Goal: Task Accomplishment & Management: Manage account settings

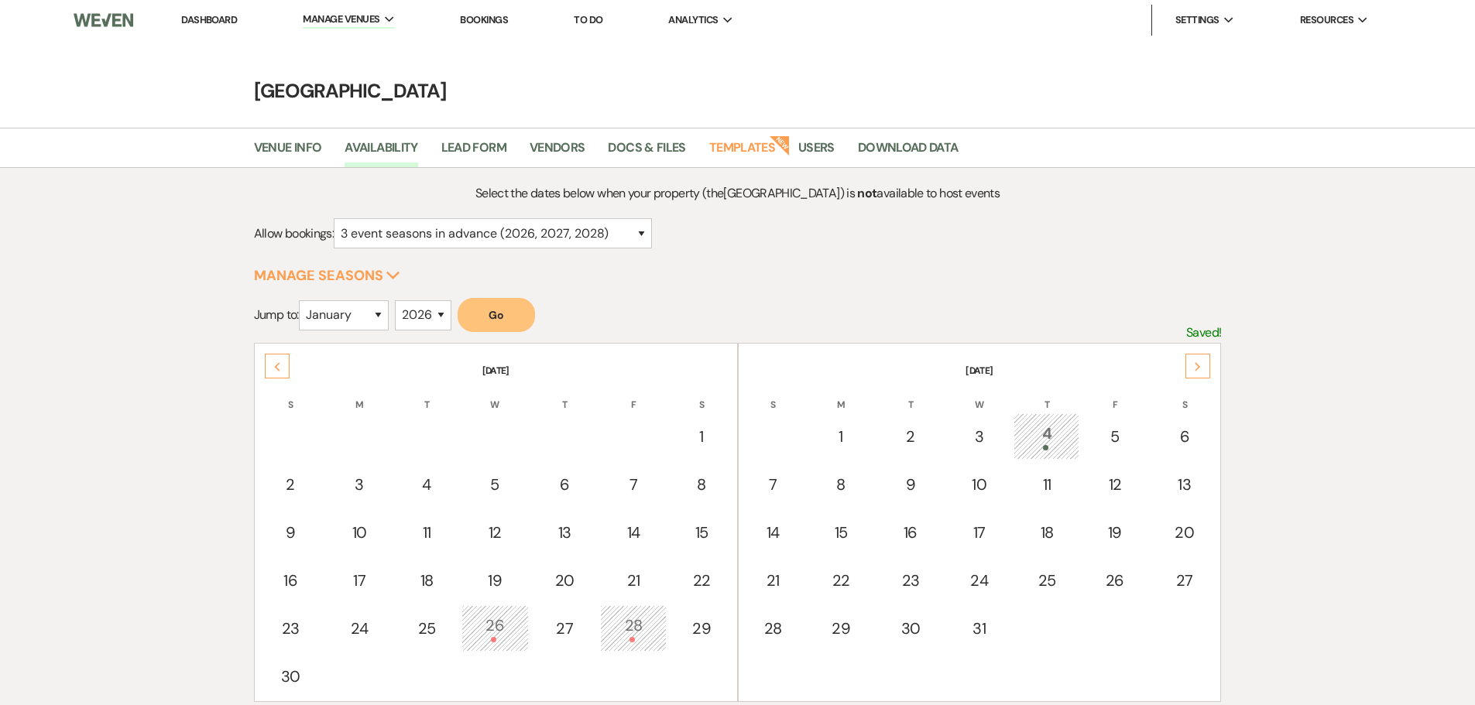
select select "3"
select select "2026"
click at [222, 16] on link "Dashboard" at bounding box center [209, 19] width 56 height 13
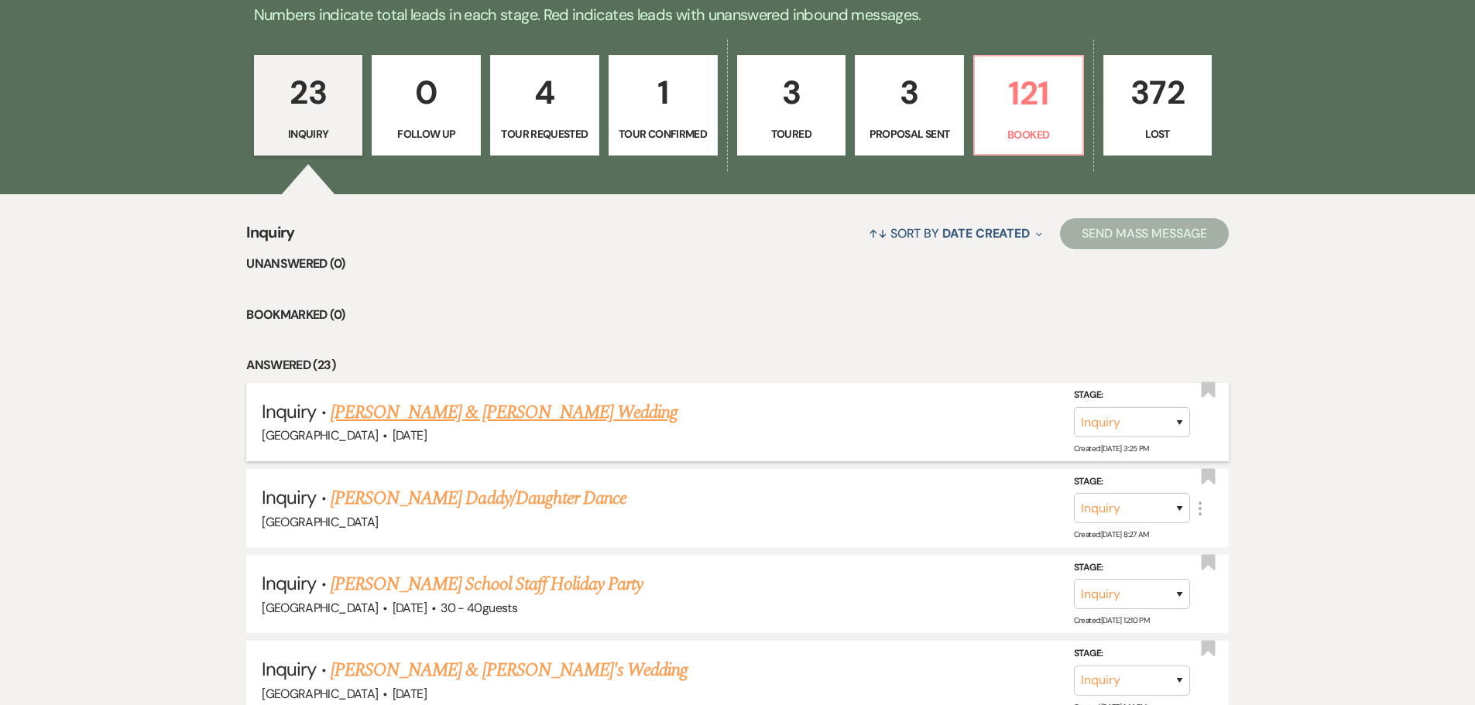
scroll to position [465, 0]
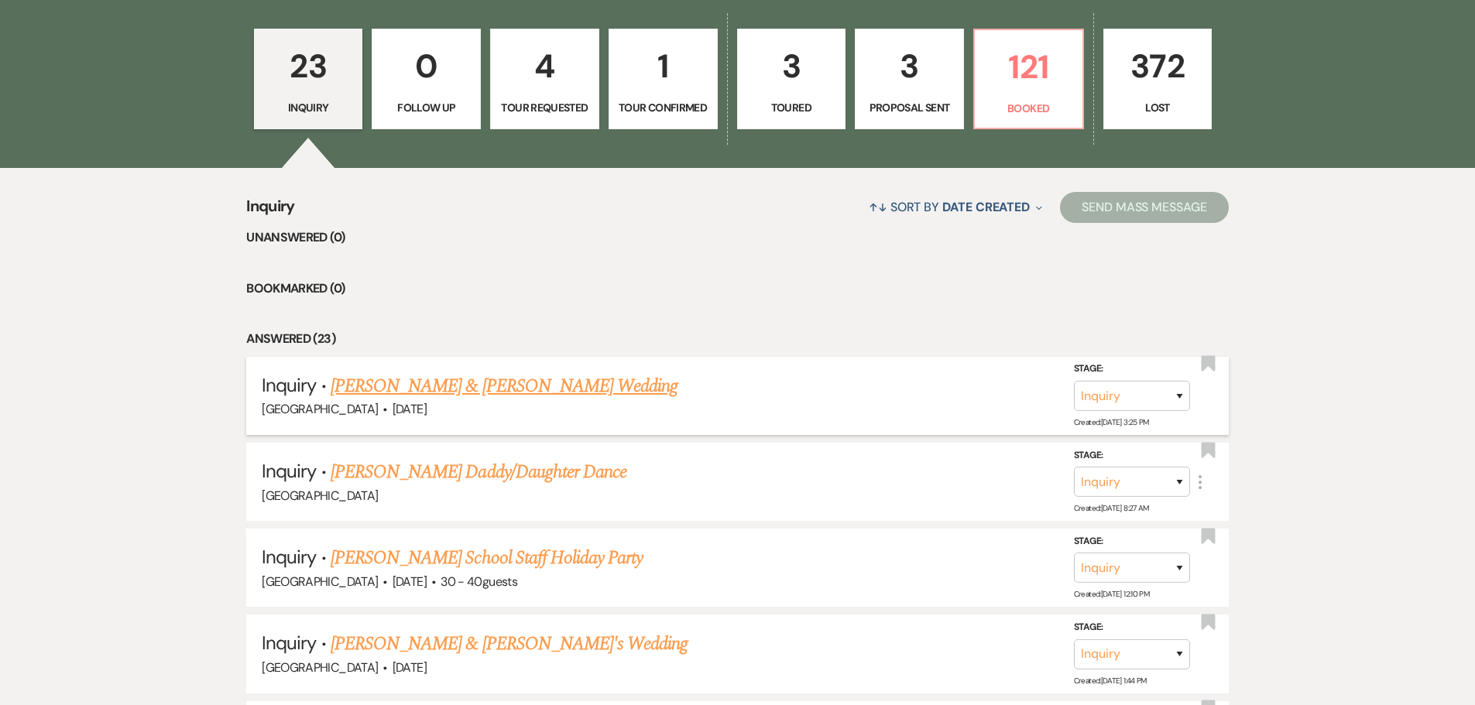
click at [510, 390] on link "[PERSON_NAME] & [PERSON_NAME] Wedding" at bounding box center [504, 386] width 347 height 28
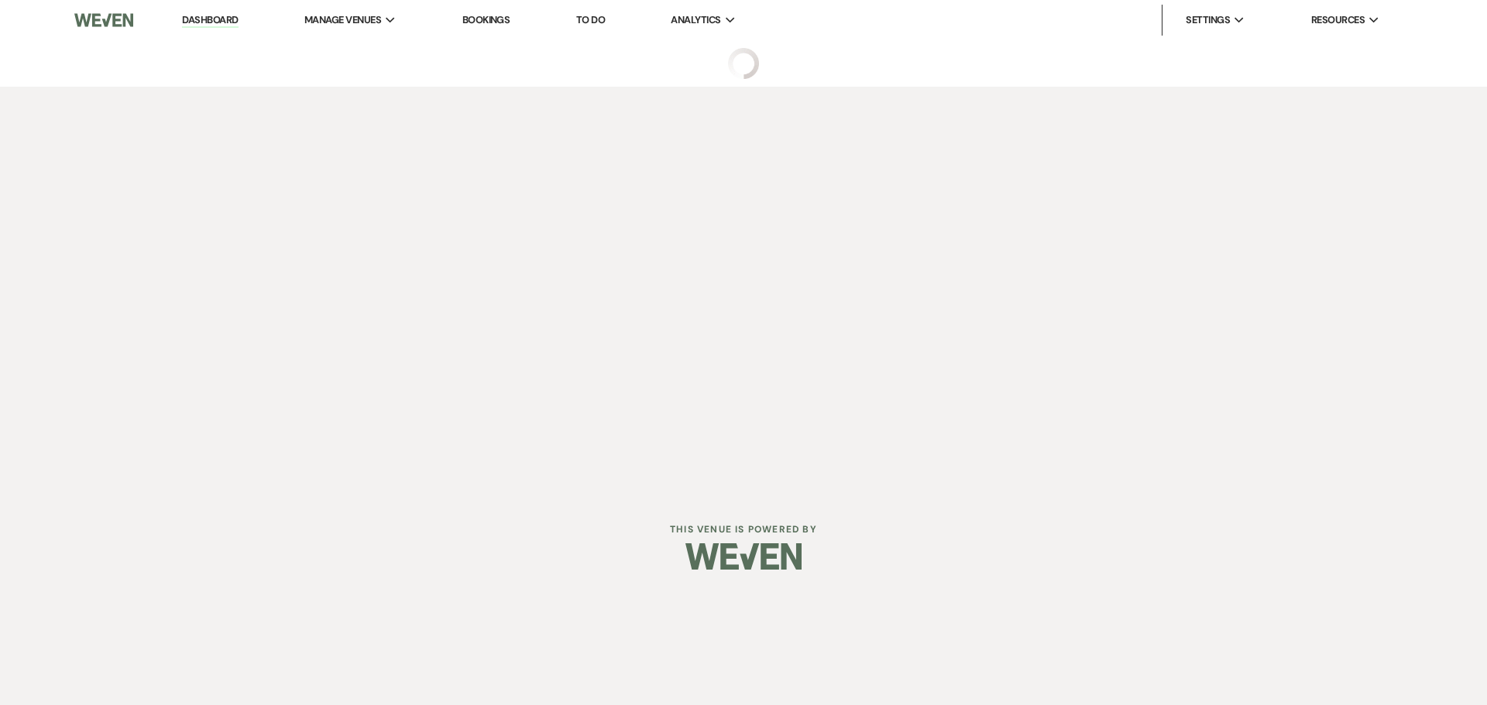
select select "5"
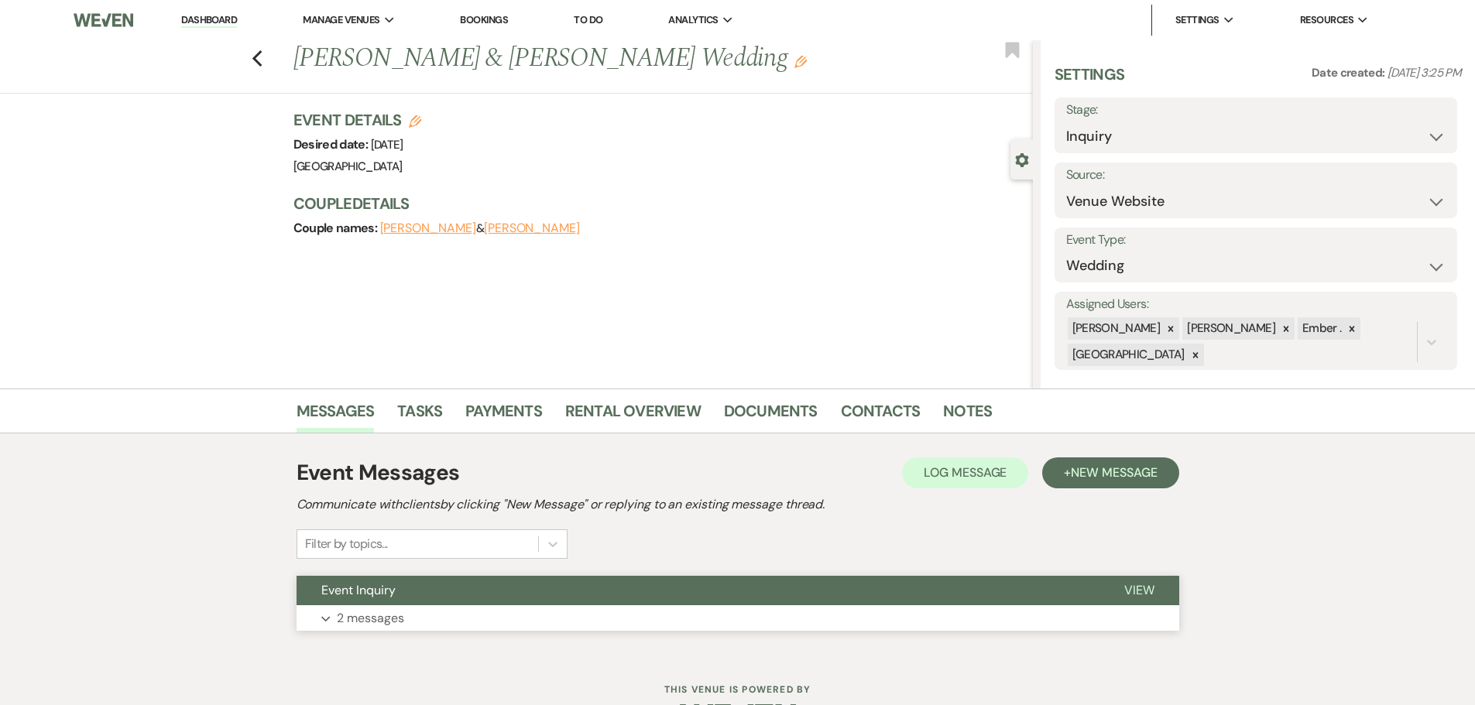
click at [712, 616] on button "Expand 2 messages" at bounding box center [738, 619] width 883 height 26
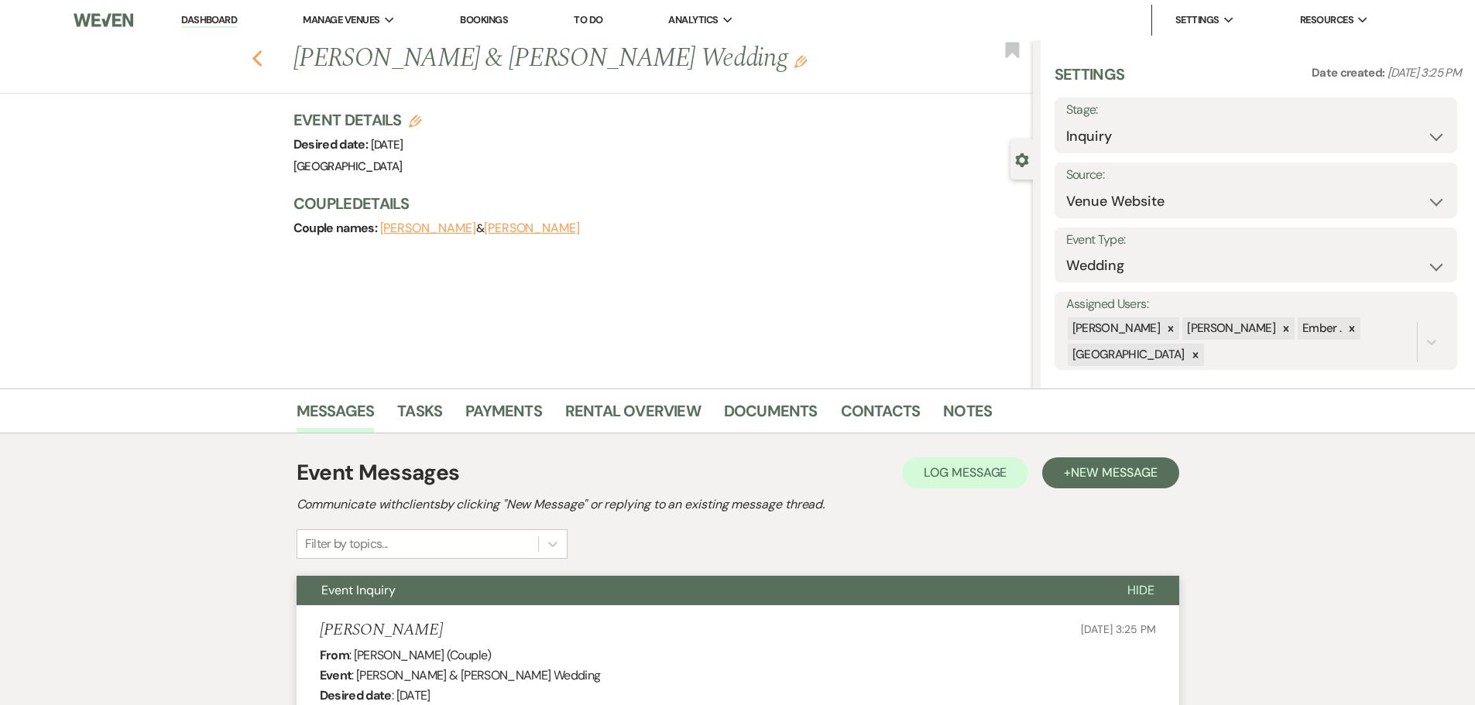
click at [263, 57] on icon "Previous" at bounding box center [258, 59] width 12 height 19
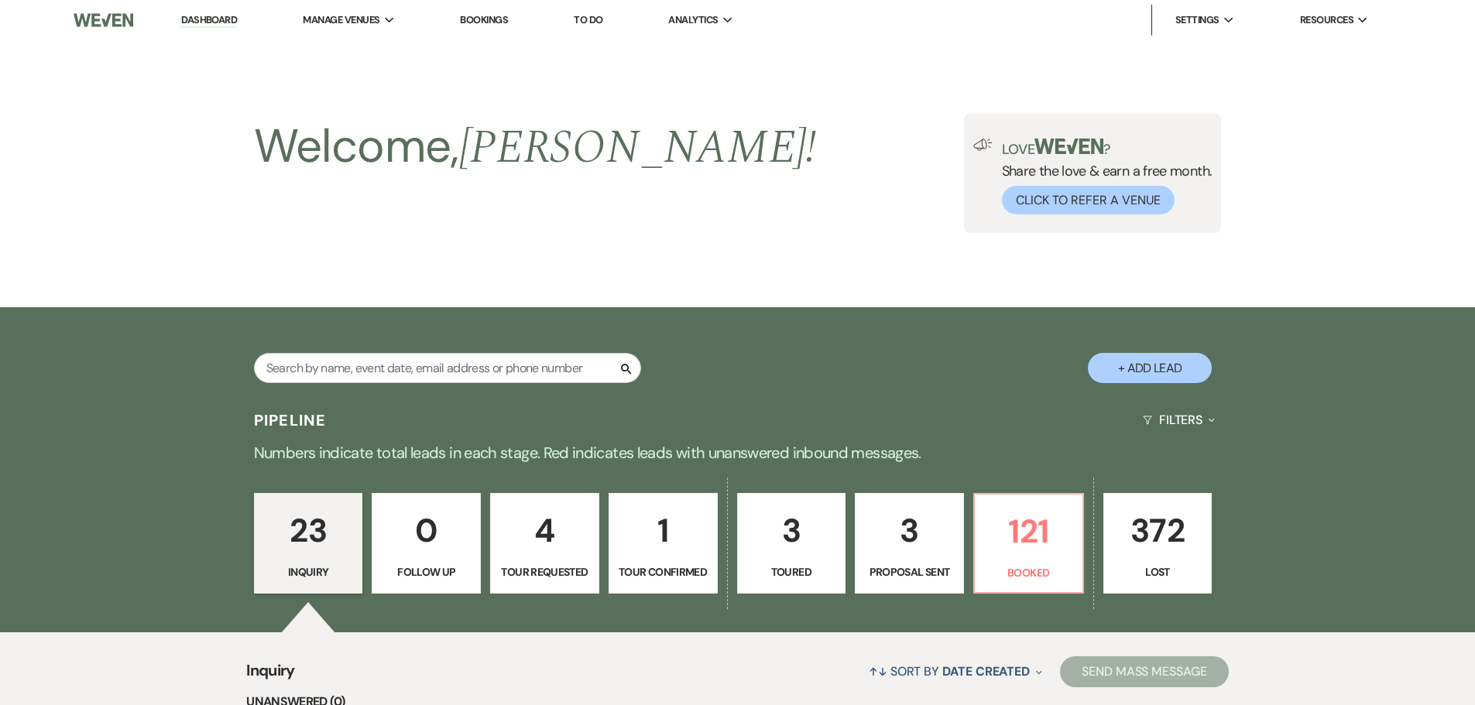
scroll to position [465, 0]
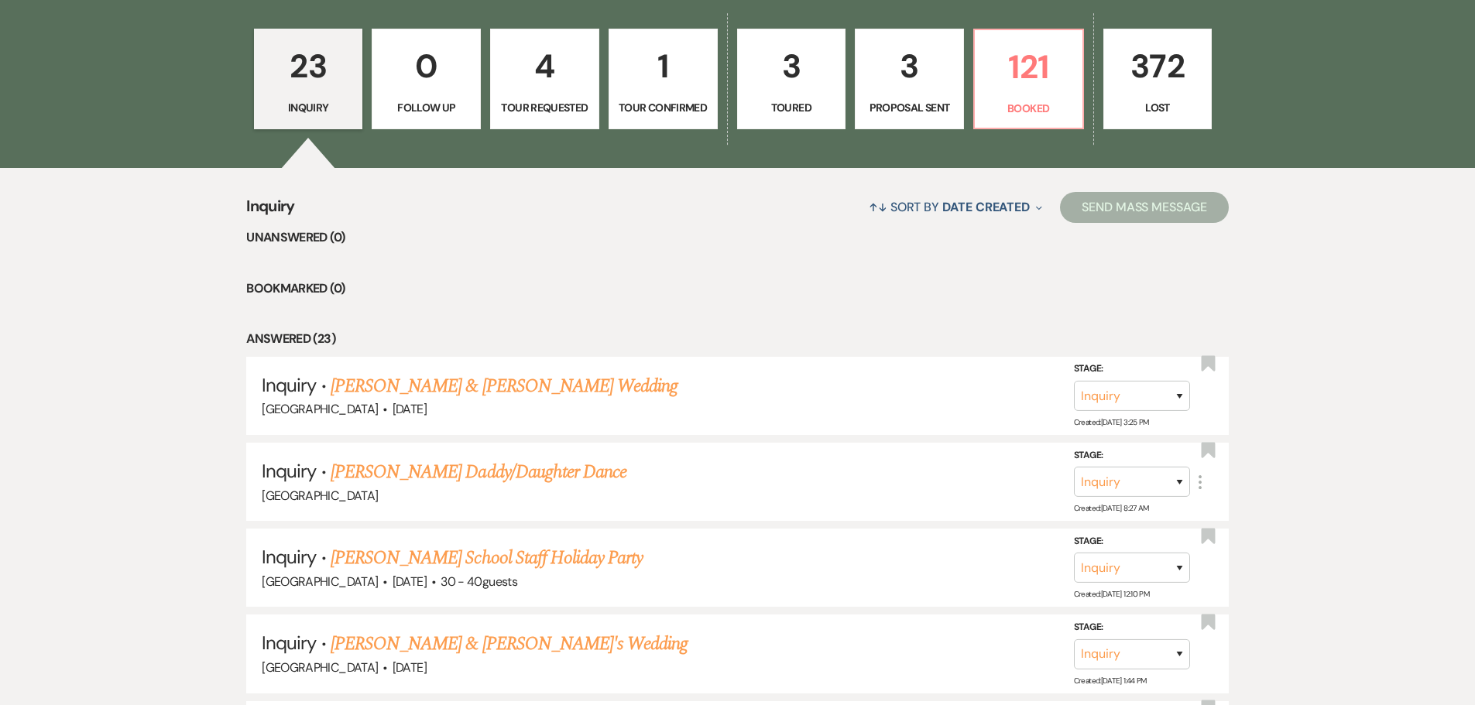
click at [554, 97] on link "4 Tour Requested" at bounding box center [544, 79] width 109 height 101
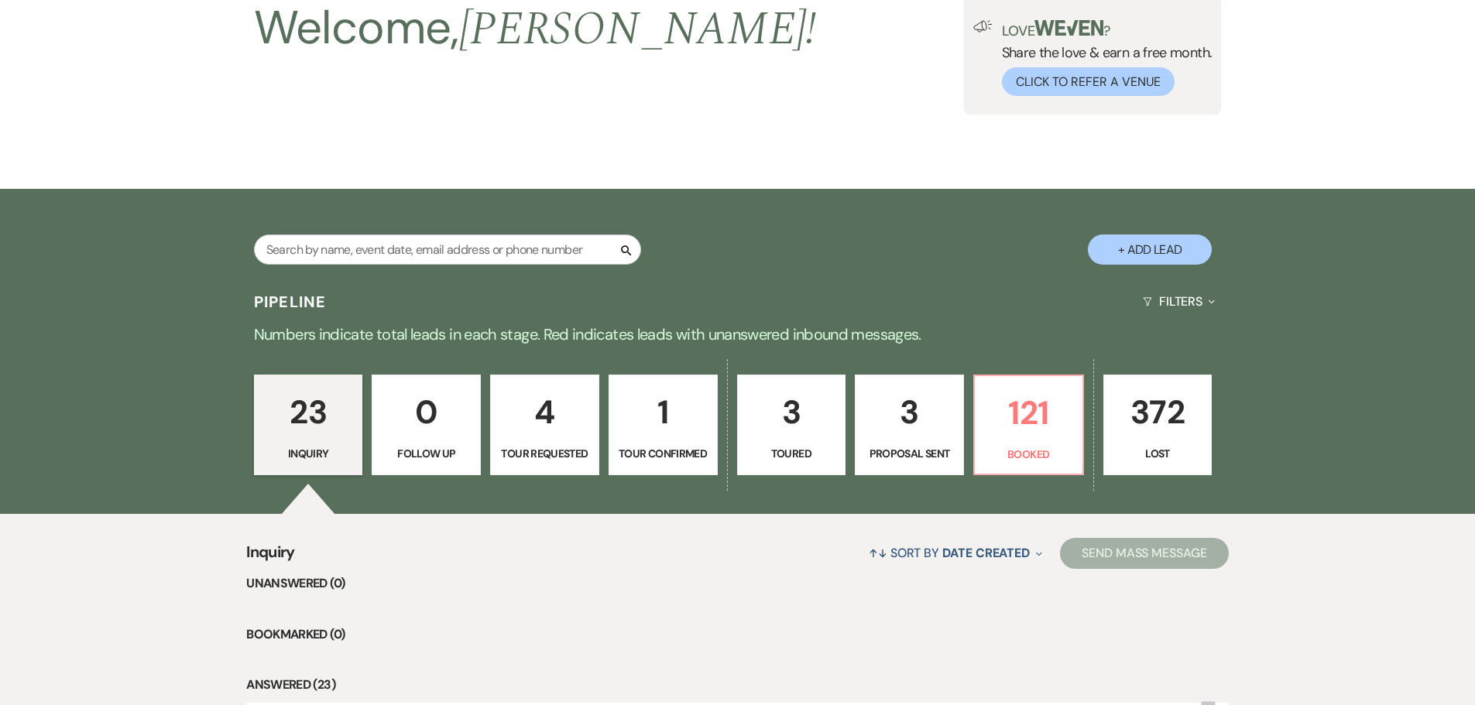
select select "2"
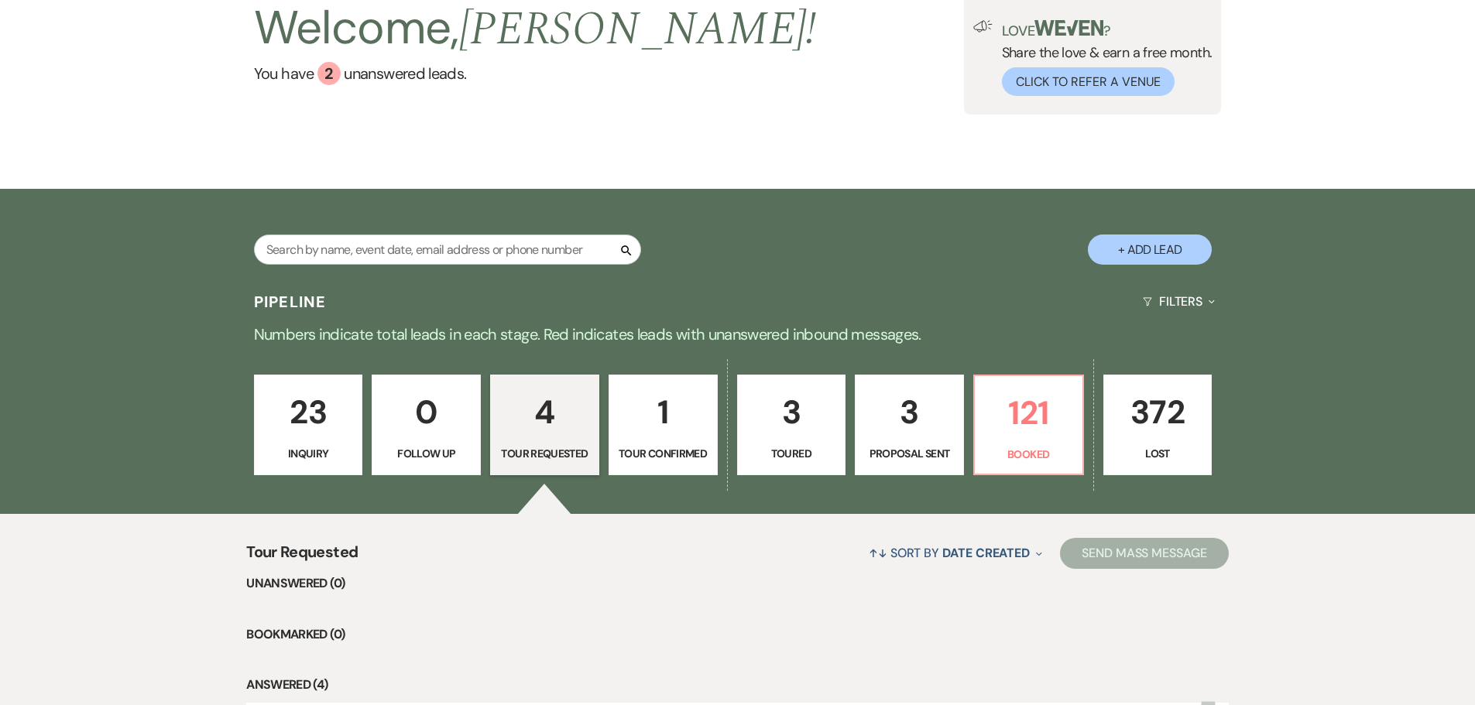
scroll to position [465, 0]
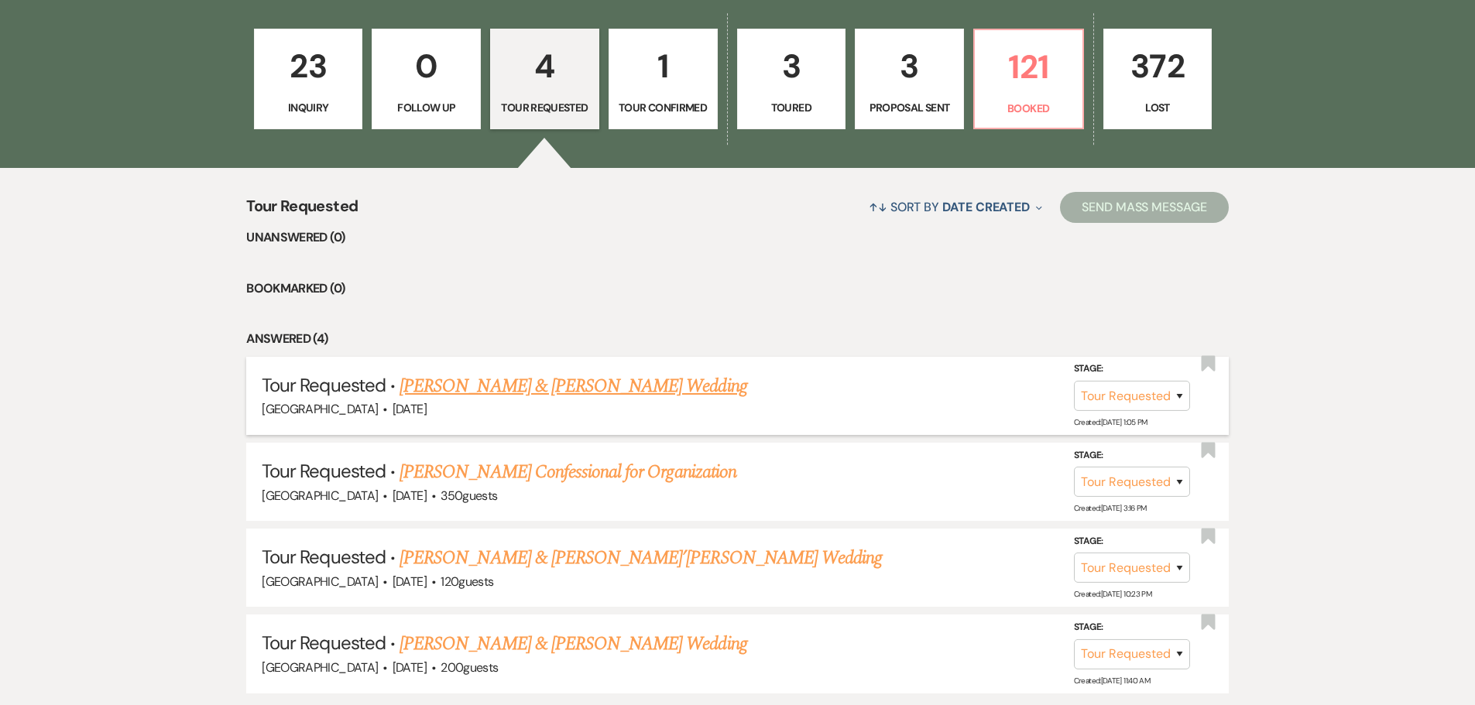
click at [497, 391] on link "[PERSON_NAME] & [PERSON_NAME] Wedding" at bounding box center [573, 386] width 347 height 28
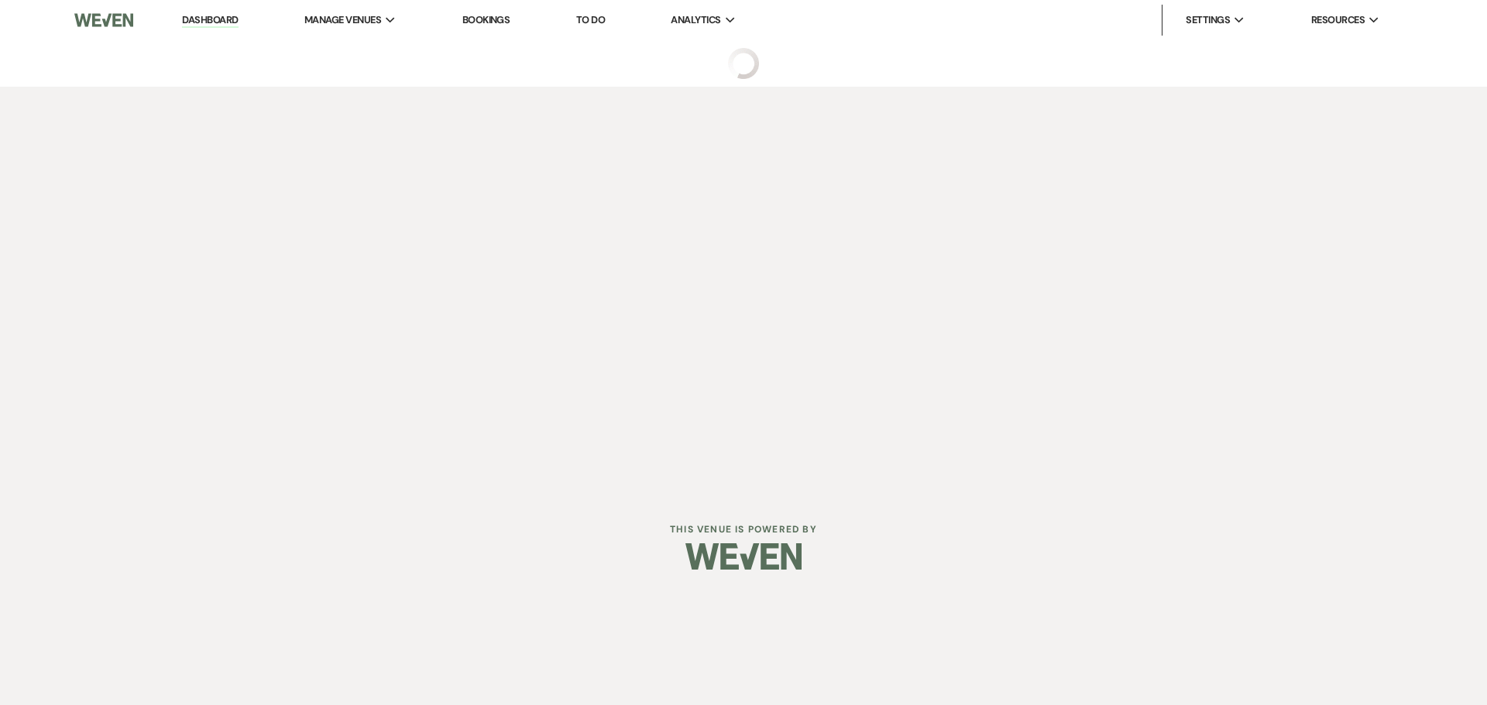
select select "2"
select select "5"
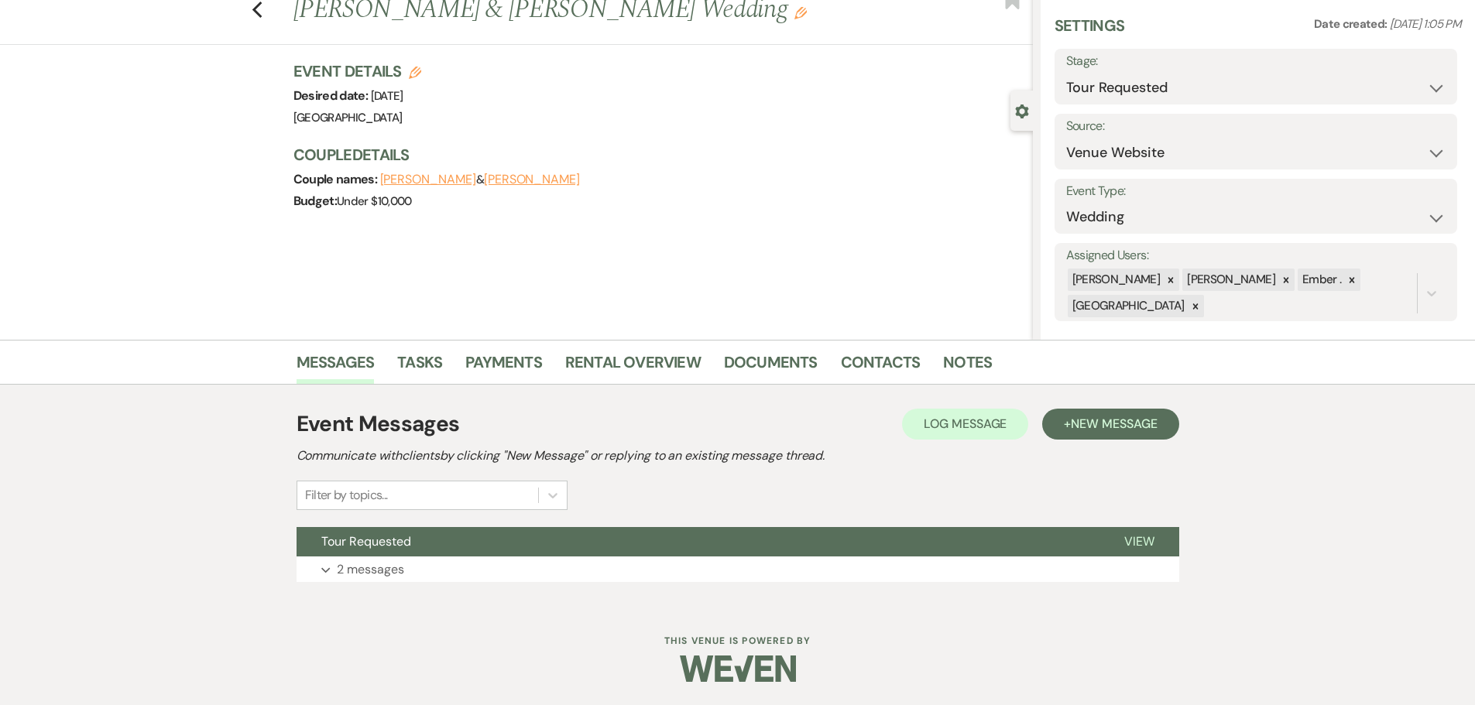
click at [648, 583] on div "Event Messages Log Log Message + New Message Communicate with clients by clicki…" at bounding box center [738, 495] width 883 height 190
click at [652, 578] on button "Expand 2 messages" at bounding box center [738, 570] width 883 height 26
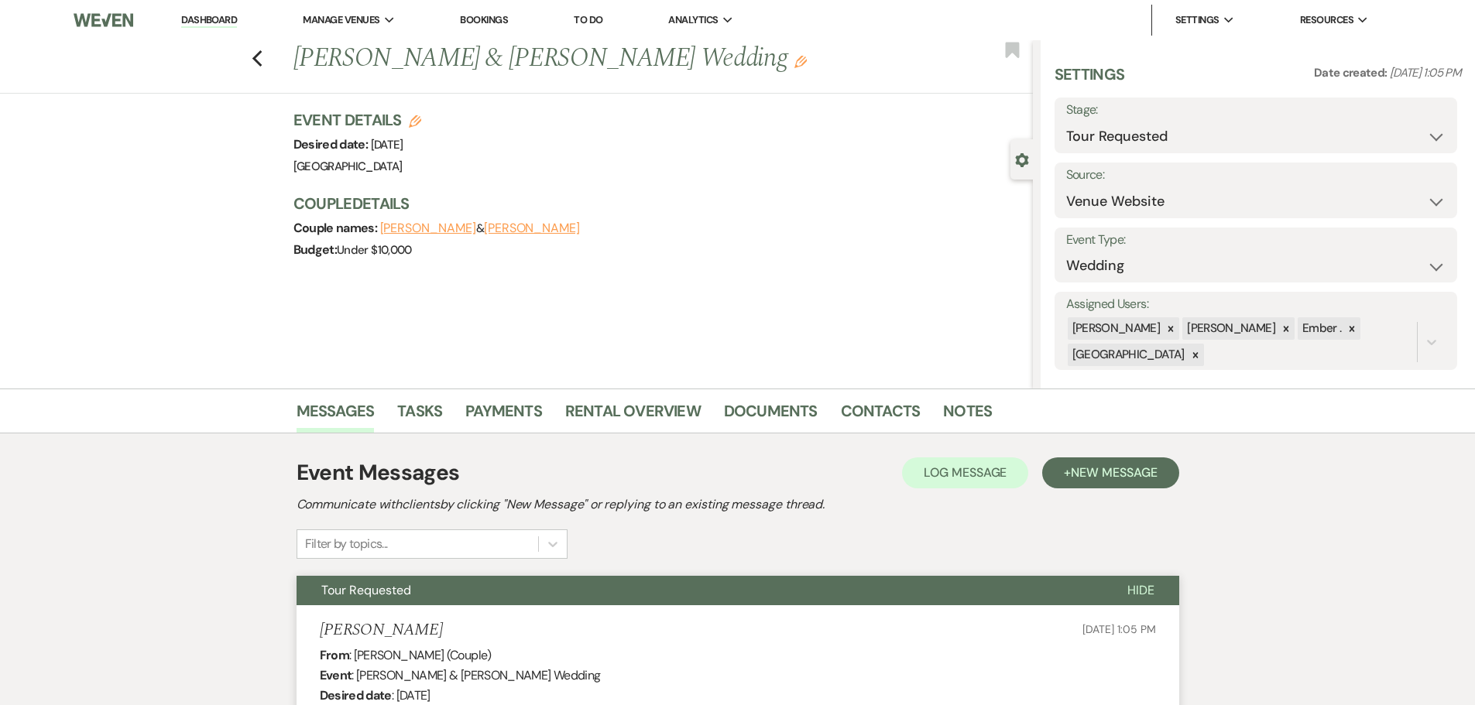
click at [214, 19] on link "Dashboard" at bounding box center [209, 20] width 56 height 15
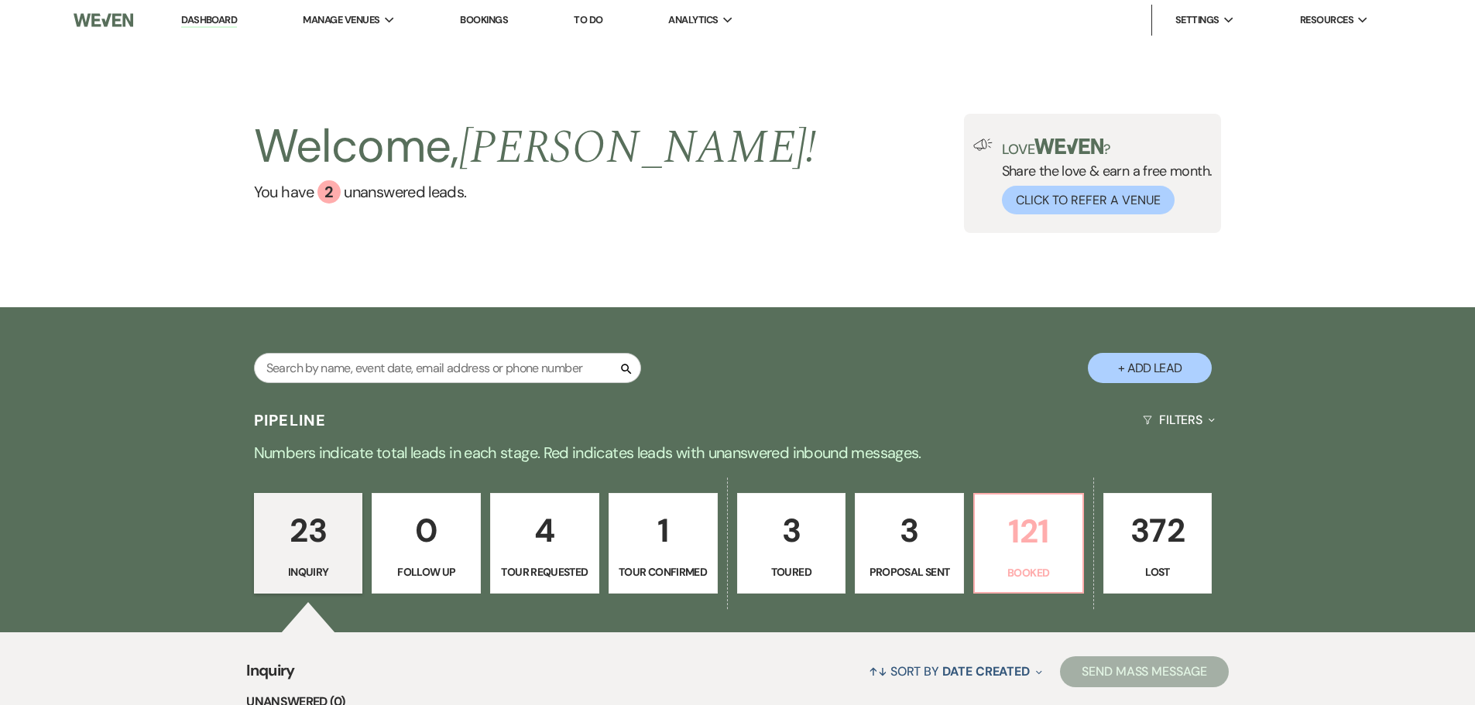
click at [1038, 554] on p "121" at bounding box center [1028, 532] width 89 height 52
